Goal: Task Accomplishment & Management: Manage account settings

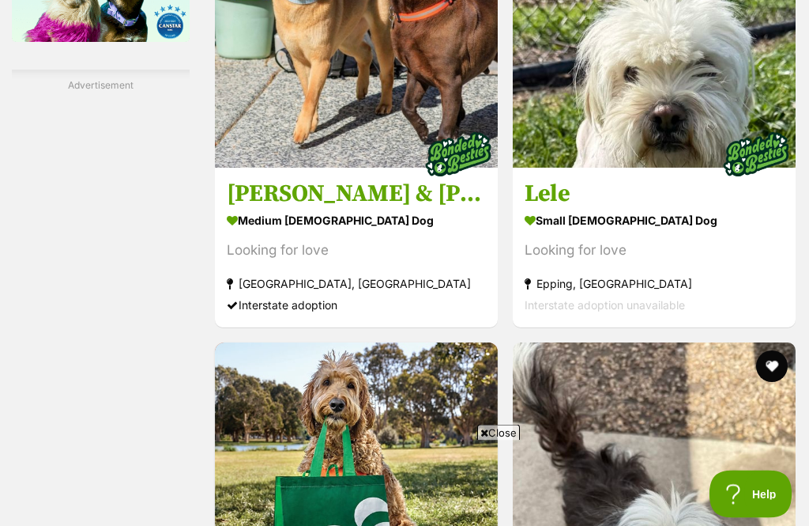
scroll to position [2863, 0]
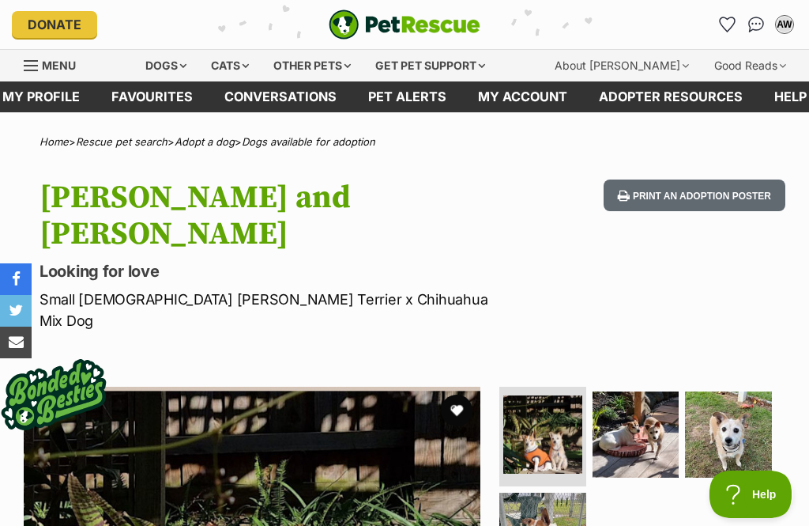
click at [158, 103] on link "Favourites" at bounding box center [152, 96] width 113 height 31
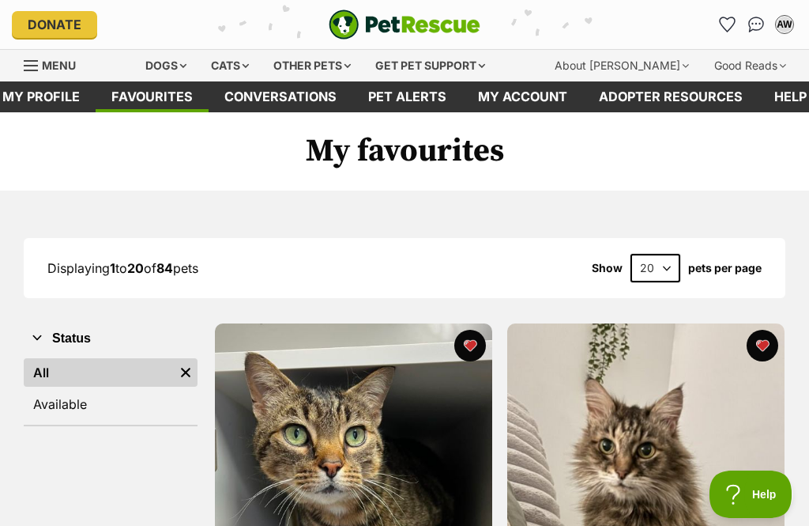
click at [85, 402] on link "Available" at bounding box center [111, 404] width 174 height 28
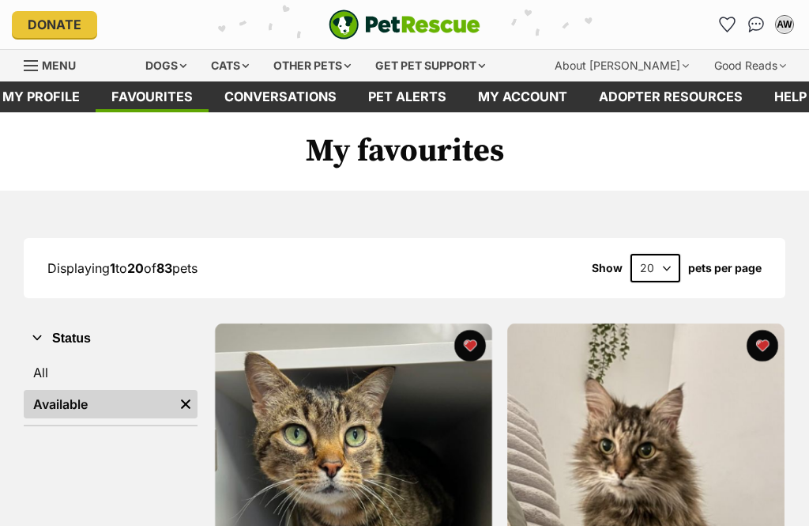
click at [65, 365] on link "All" at bounding box center [111, 372] width 174 height 28
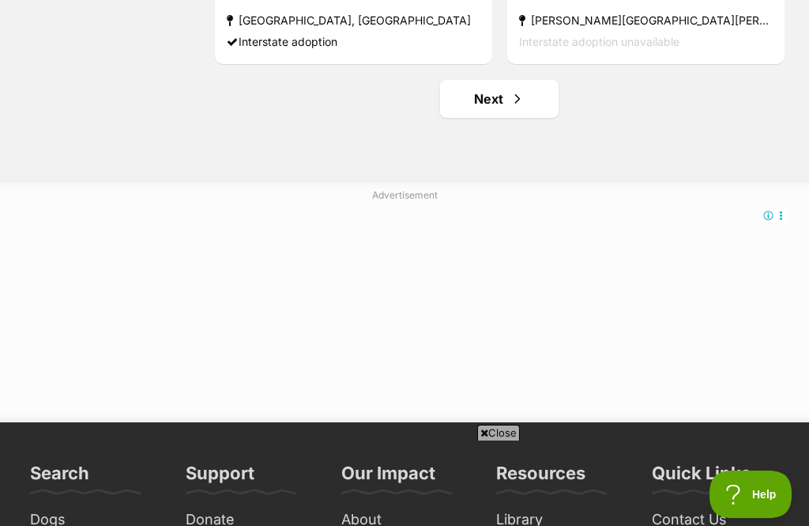
scroll to position [4758, 0]
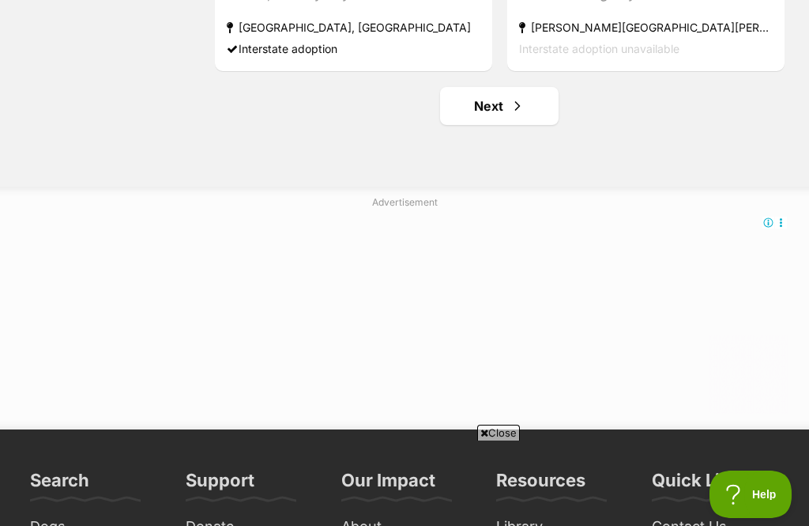
click at [500, 116] on link "Next" at bounding box center [499, 106] width 119 height 38
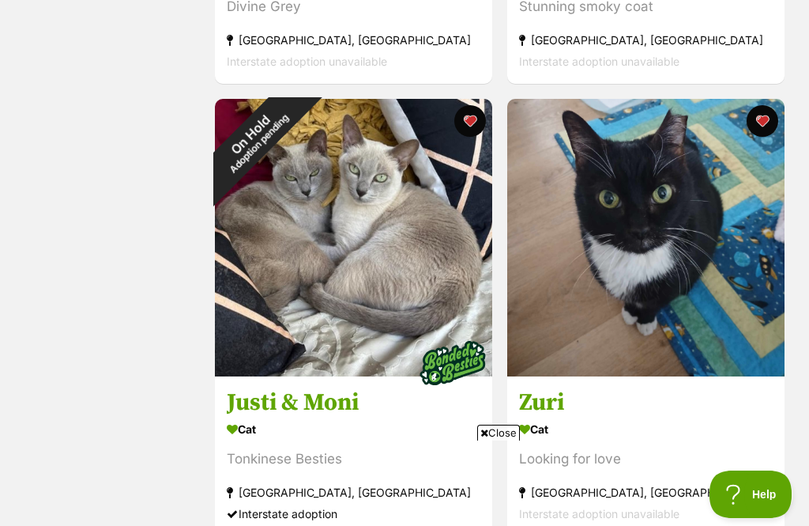
click at [294, 121] on div "On Hold Adoption pending" at bounding box center [254, 138] width 79 height 79
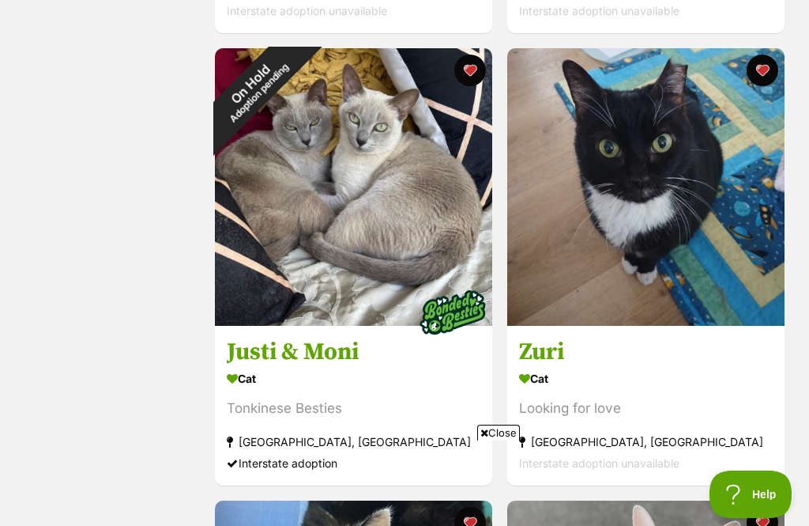
click at [470, 77] on button "favourite" at bounding box center [471, 71] width 32 height 32
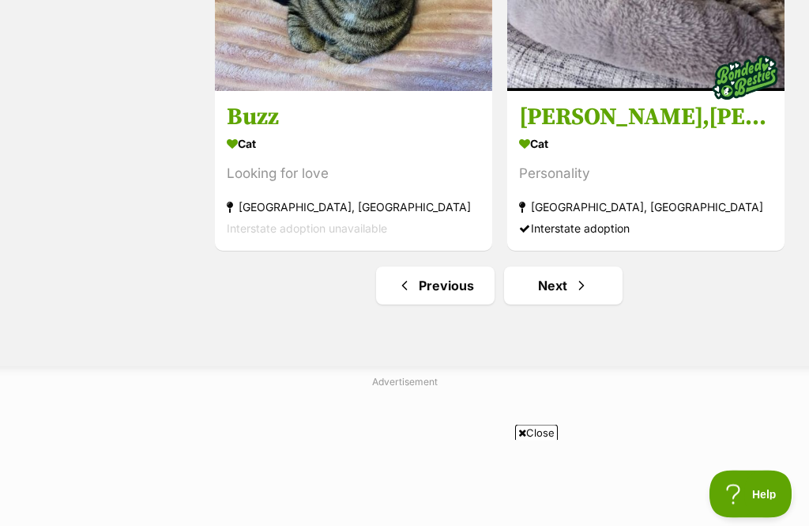
scroll to position [4578, 0]
click at [568, 296] on link "Next" at bounding box center [563, 285] width 119 height 38
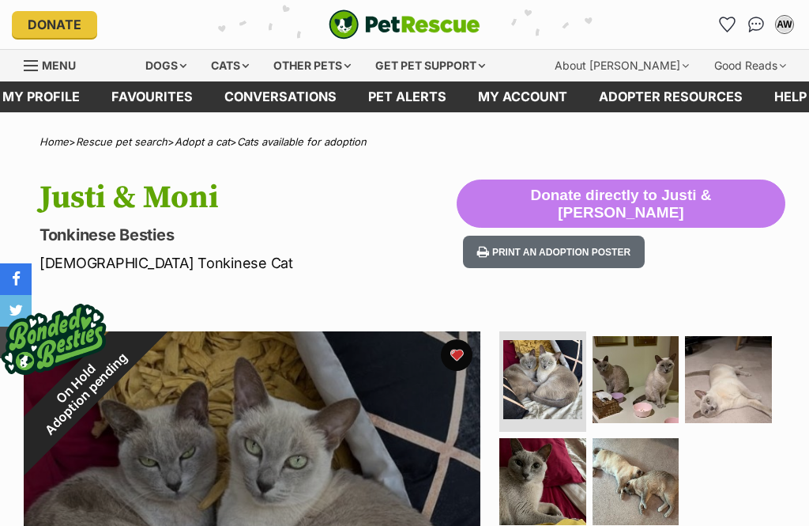
click at [138, 347] on div "On Hold Adoption pending" at bounding box center [81, 388] width 115 height 115
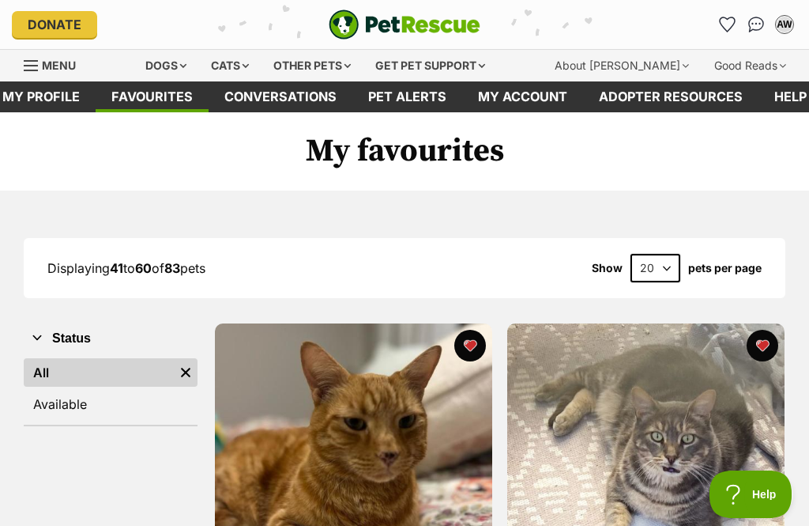
click at [160, 96] on link "Favourites" at bounding box center [152, 96] width 113 height 31
